Goal: Navigation & Orientation: Understand site structure

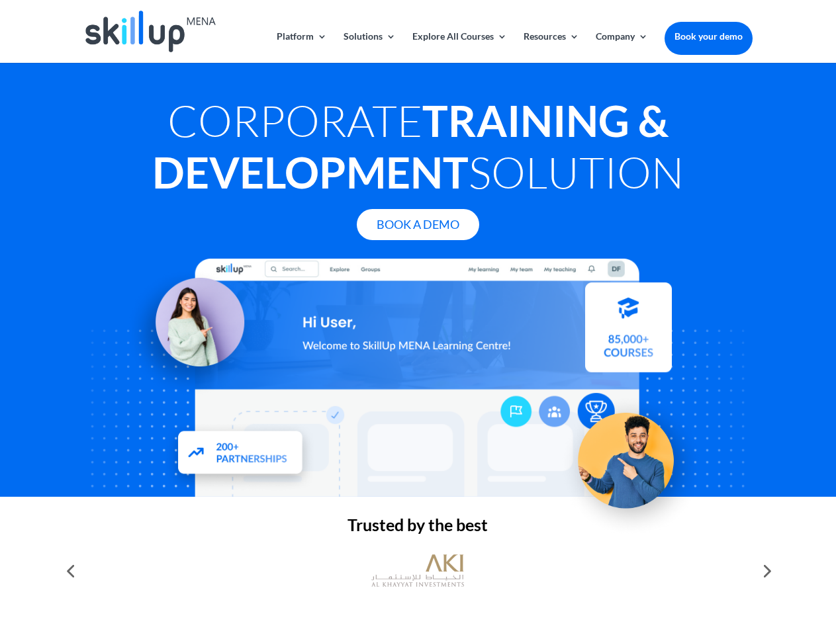
click at [417, 318] on div at bounding box center [417, 378] width 668 height 238
click at [369, 47] on link "Solutions" at bounding box center [369, 47] width 52 height 31
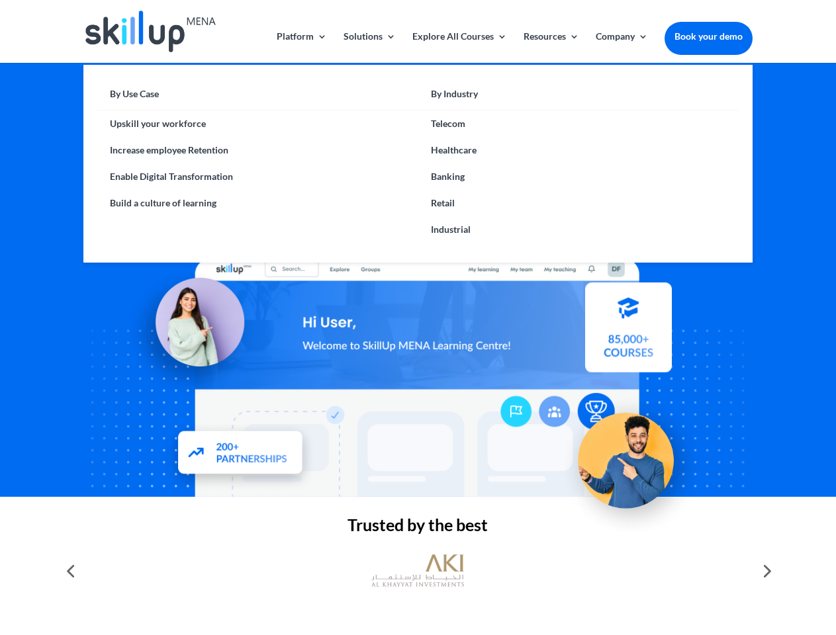
click at [458, 47] on link "Explore All Courses" at bounding box center [459, 47] width 95 height 31
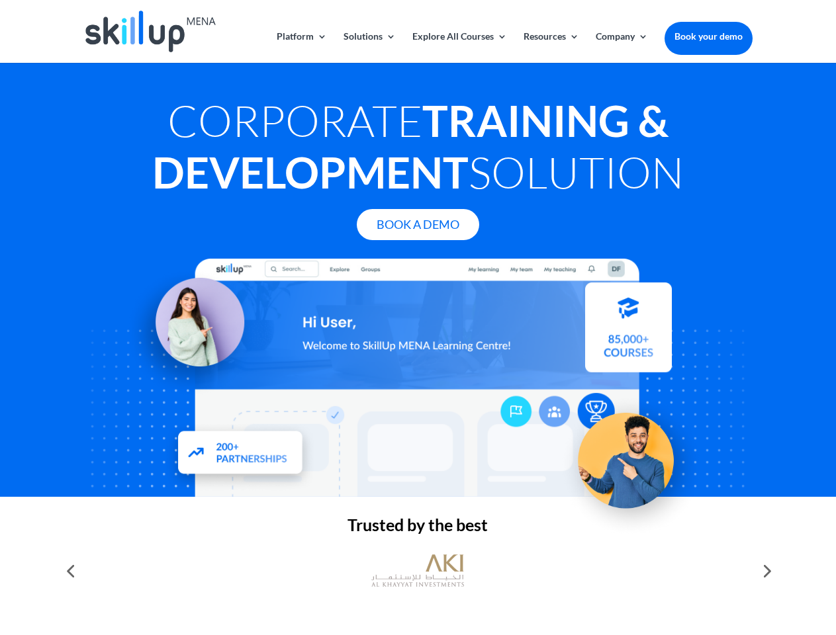
click at [550, 47] on link "Resources" at bounding box center [551, 47] width 56 height 31
click at [621, 47] on link "Company" at bounding box center [621, 47] width 52 height 31
click at [417, 571] on img at bounding box center [417, 571] width 93 height 46
